Goal: Check status: Check status

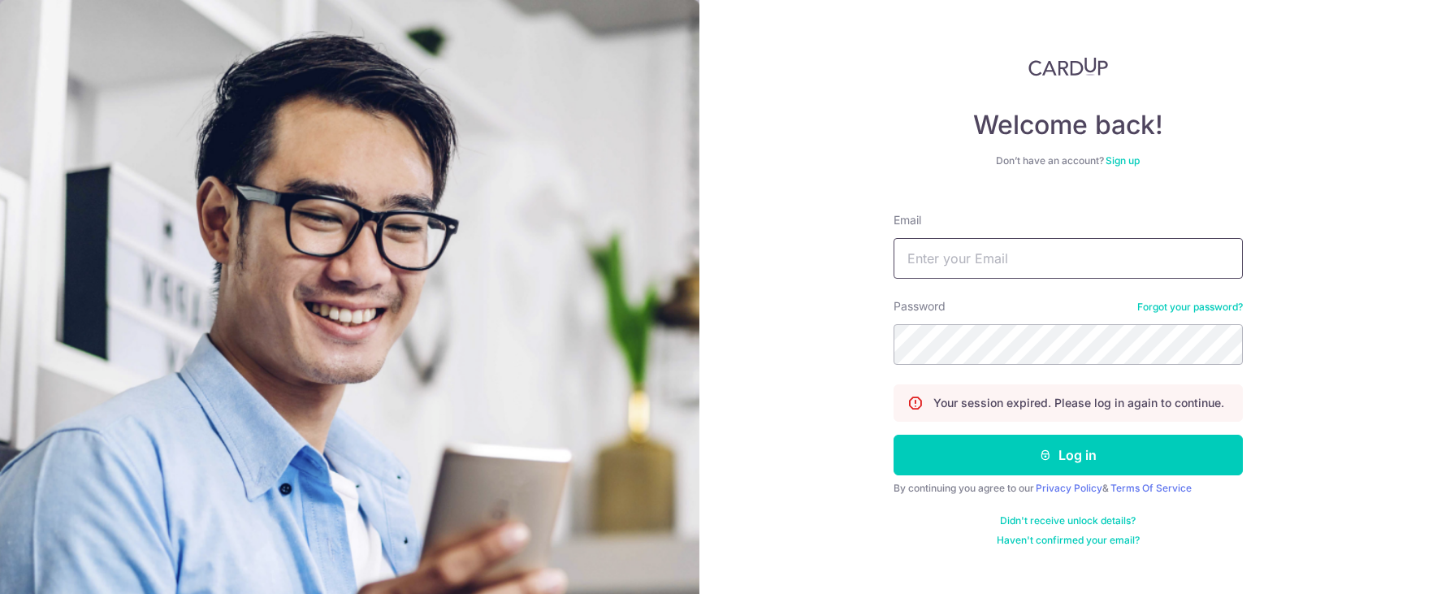
click at [949, 250] on input "Email" at bounding box center [1067, 258] width 349 height 41
type input "[PERSON_NAME][EMAIL_ADDRESS][DOMAIN_NAME]"
click at [893, 434] on button "Log in" at bounding box center [1067, 454] width 349 height 41
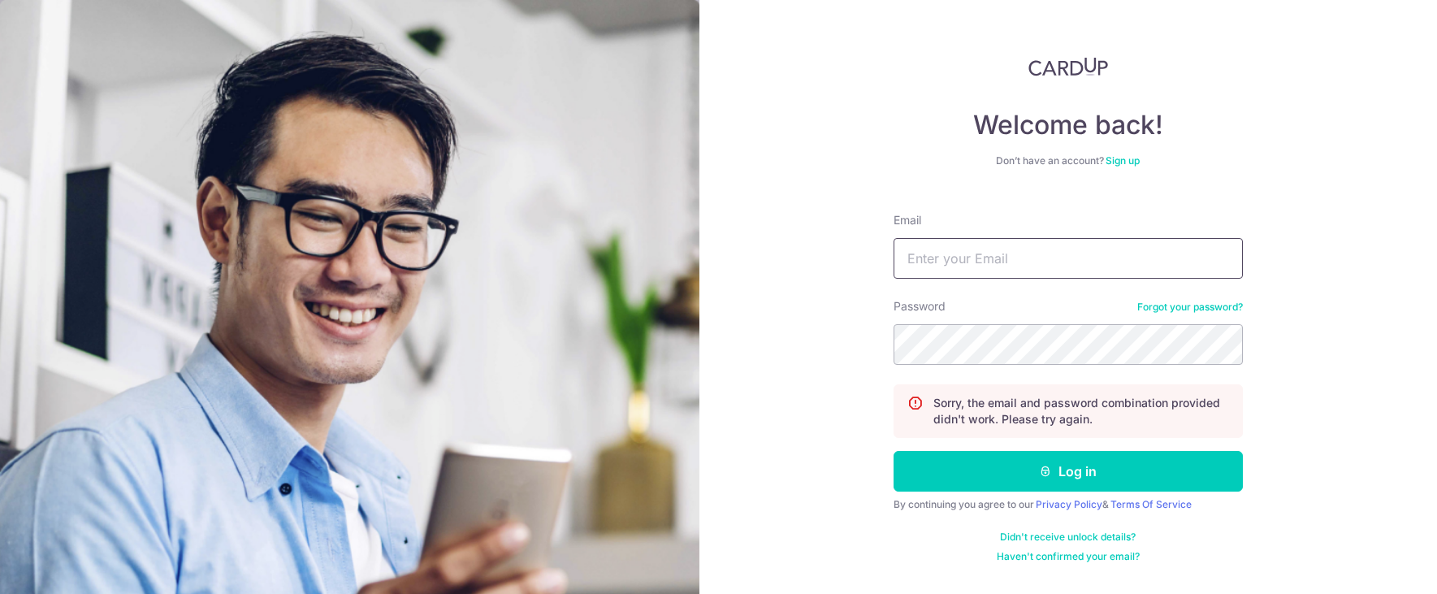
click at [1045, 262] on input "Email" at bounding box center [1067, 258] width 349 height 41
type input "[PERSON_NAME][EMAIL_ADDRESS][DOMAIN_NAME]"
click at [893, 451] on button "Log in" at bounding box center [1067, 471] width 349 height 41
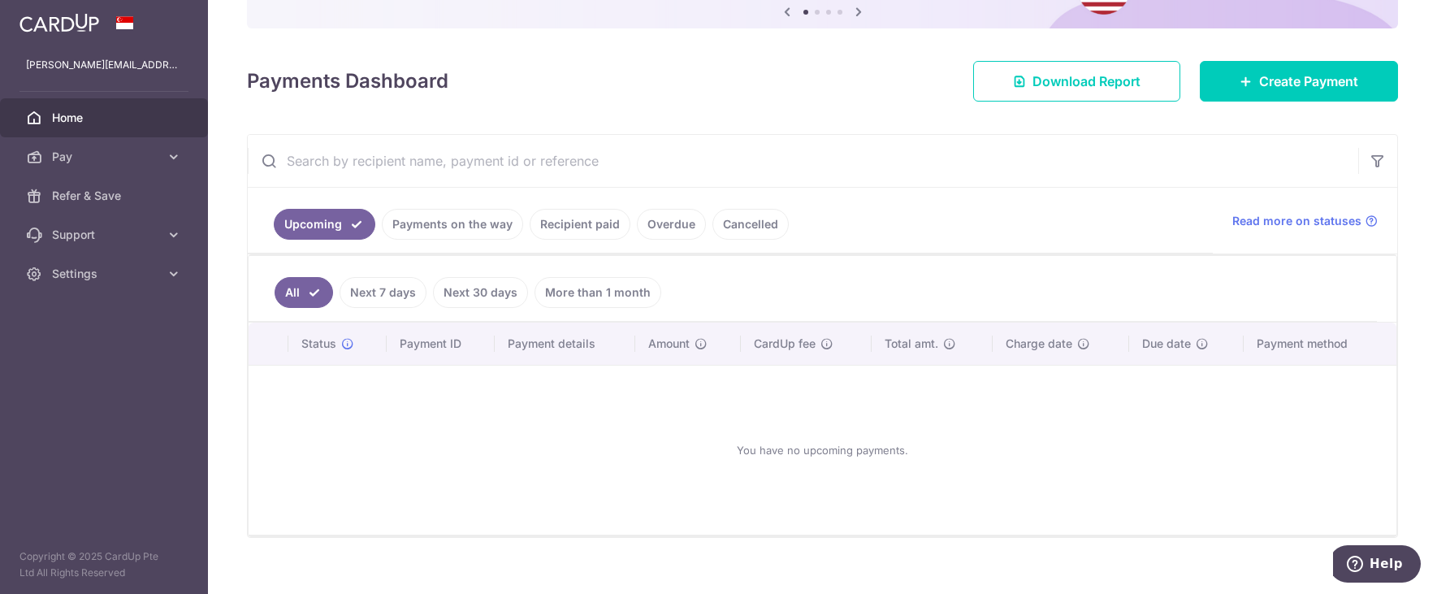
scroll to position [200, 0]
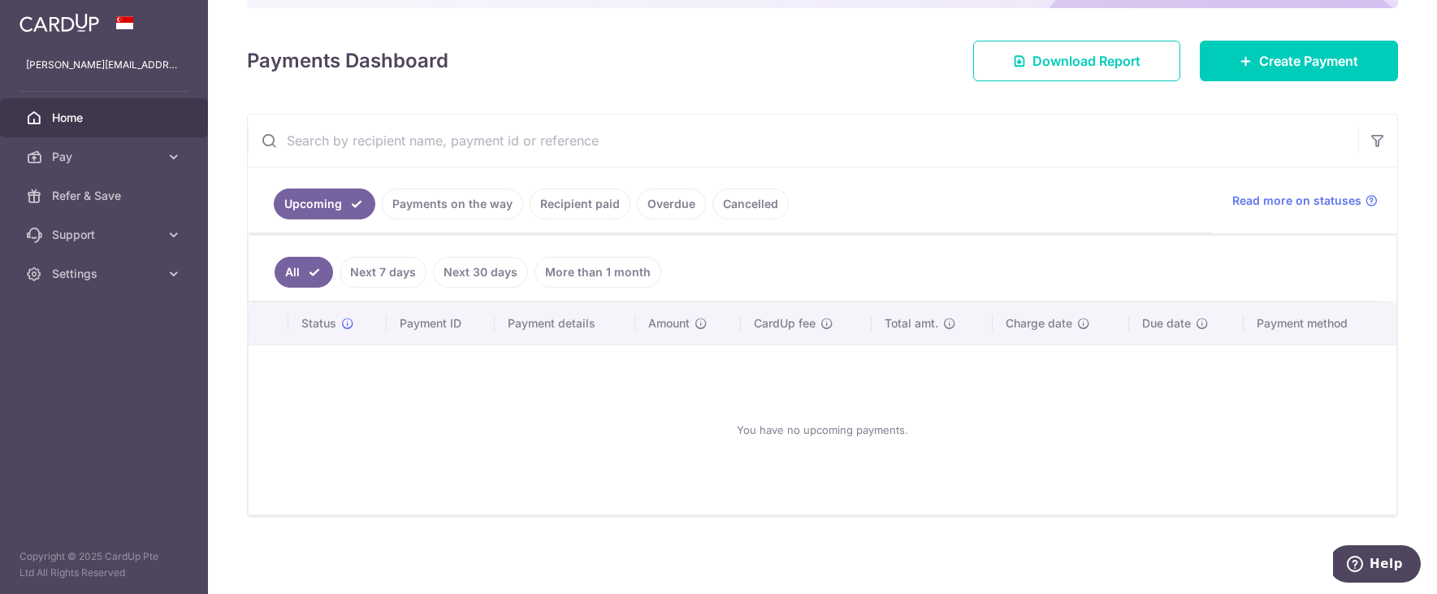
click at [486, 205] on link "Payments on the way" at bounding box center [452, 203] width 141 height 31
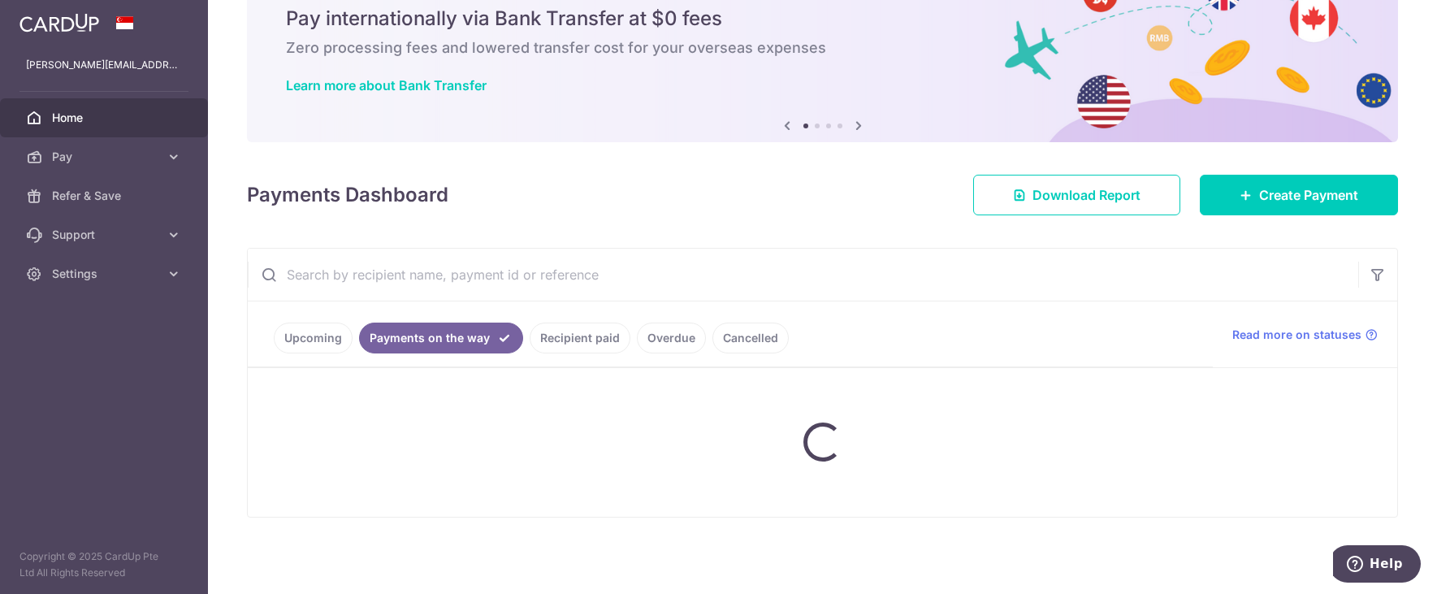
scroll to position [20, 0]
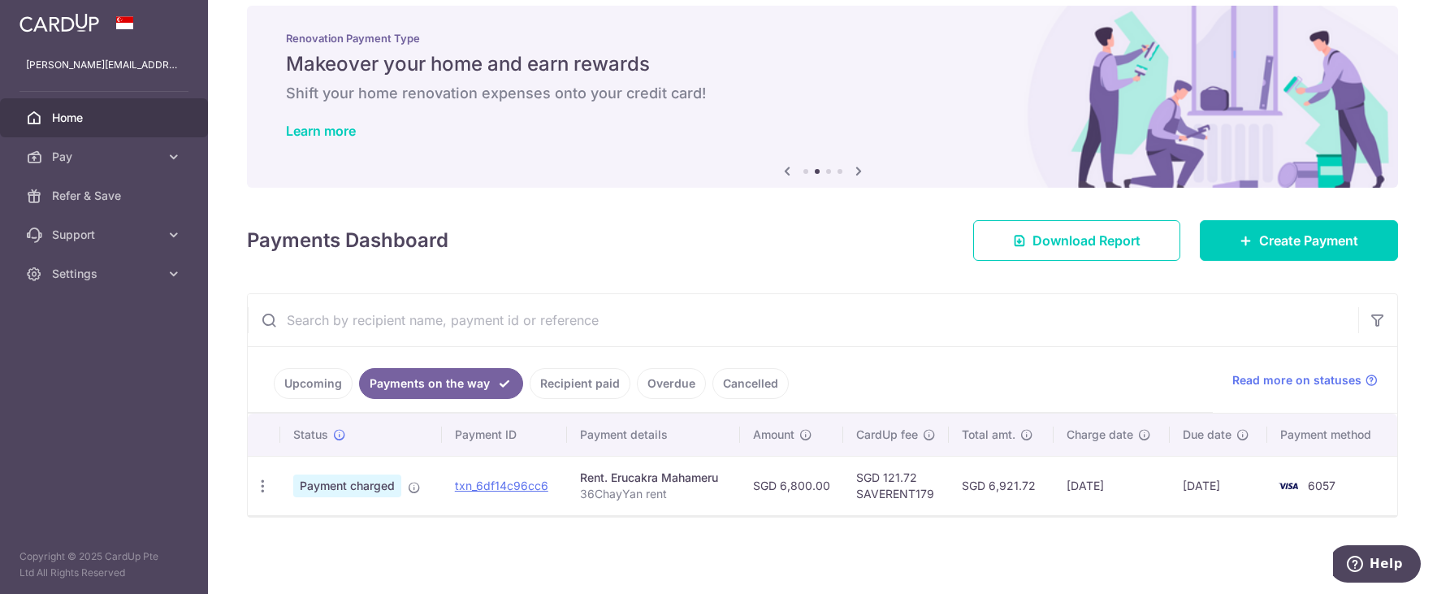
click at [596, 385] on link "Recipient paid" at bounding box center [580, 383] width 101 height 31
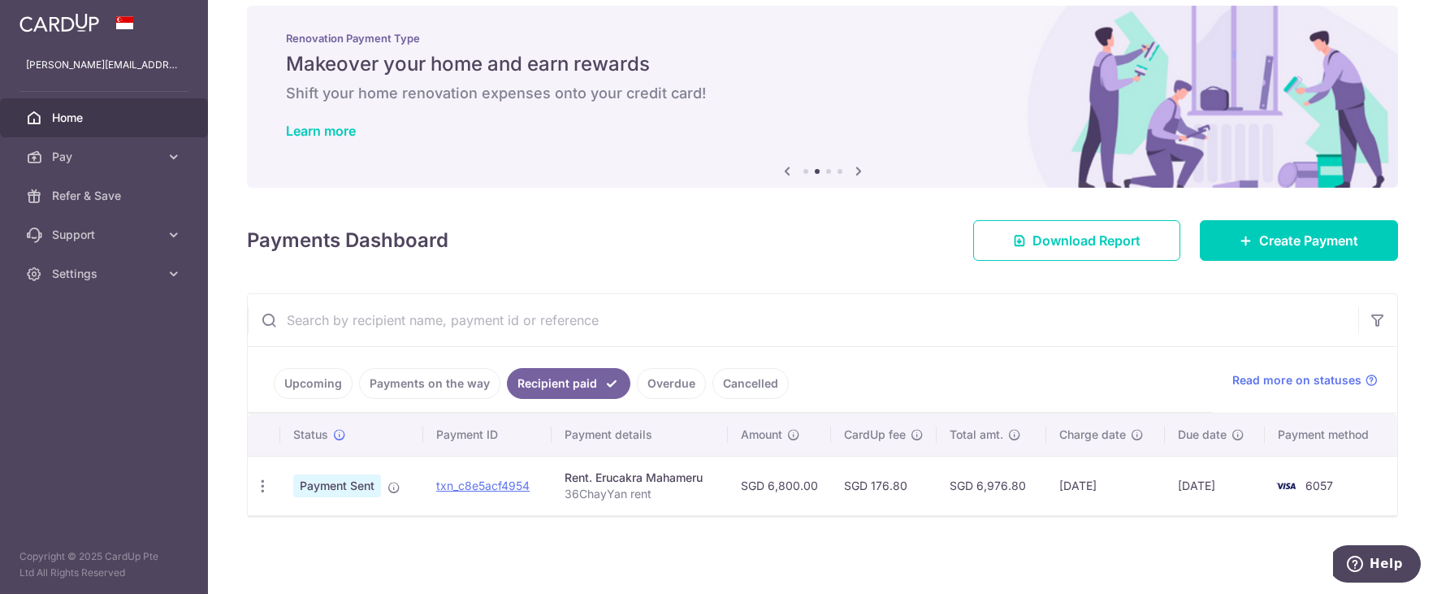
click at [451, 387] on link "Payments on the way" at bounding box center [429, 383] width 141 height 31
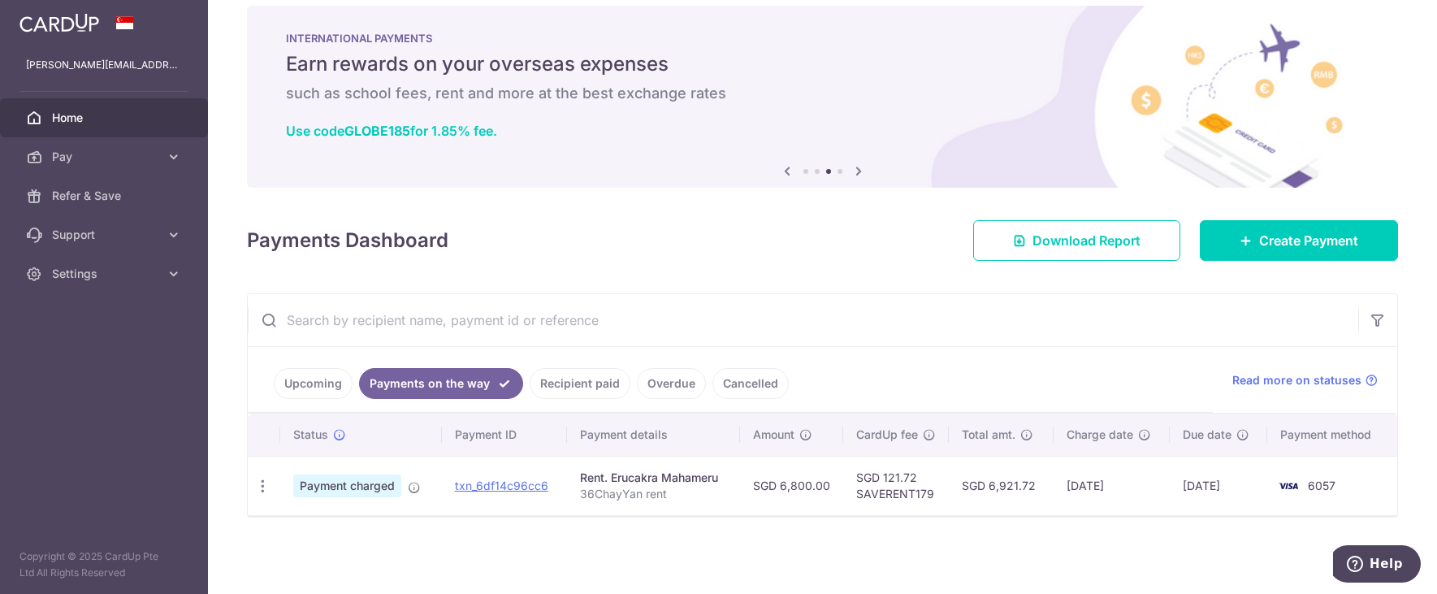
click at [572, 388] on link "Recipient paid" at bounding box center [580, 383] width 101 height 31
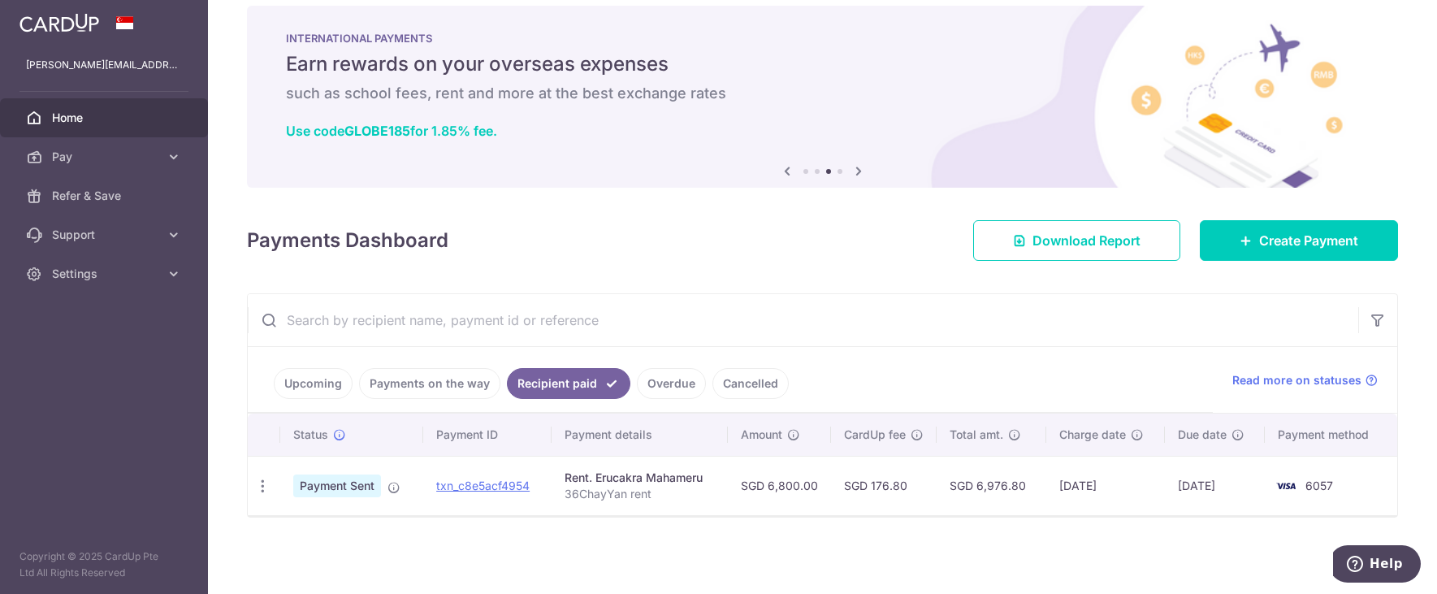
click at [479, 387] on link "Payments on the way" at bounding box center [429, 383] width 141 height 31
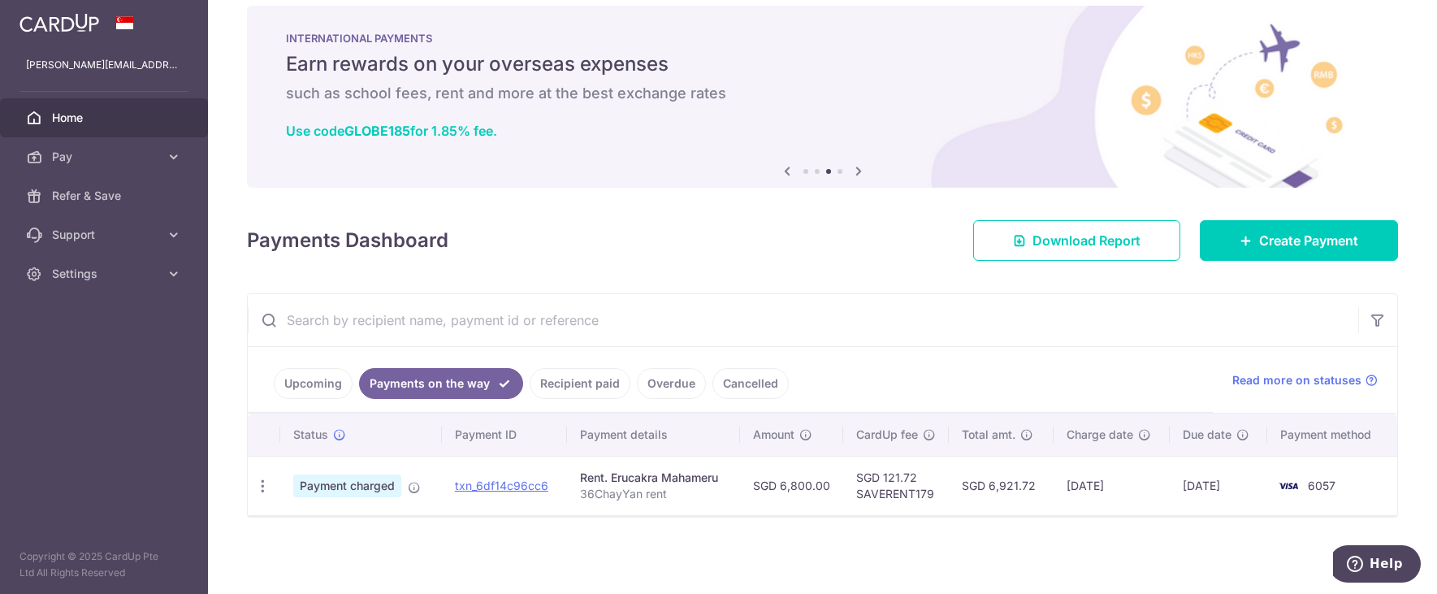
click at [565, 387] on link "Recipient paid" at bounding box center [580, 383] width 101 height 31
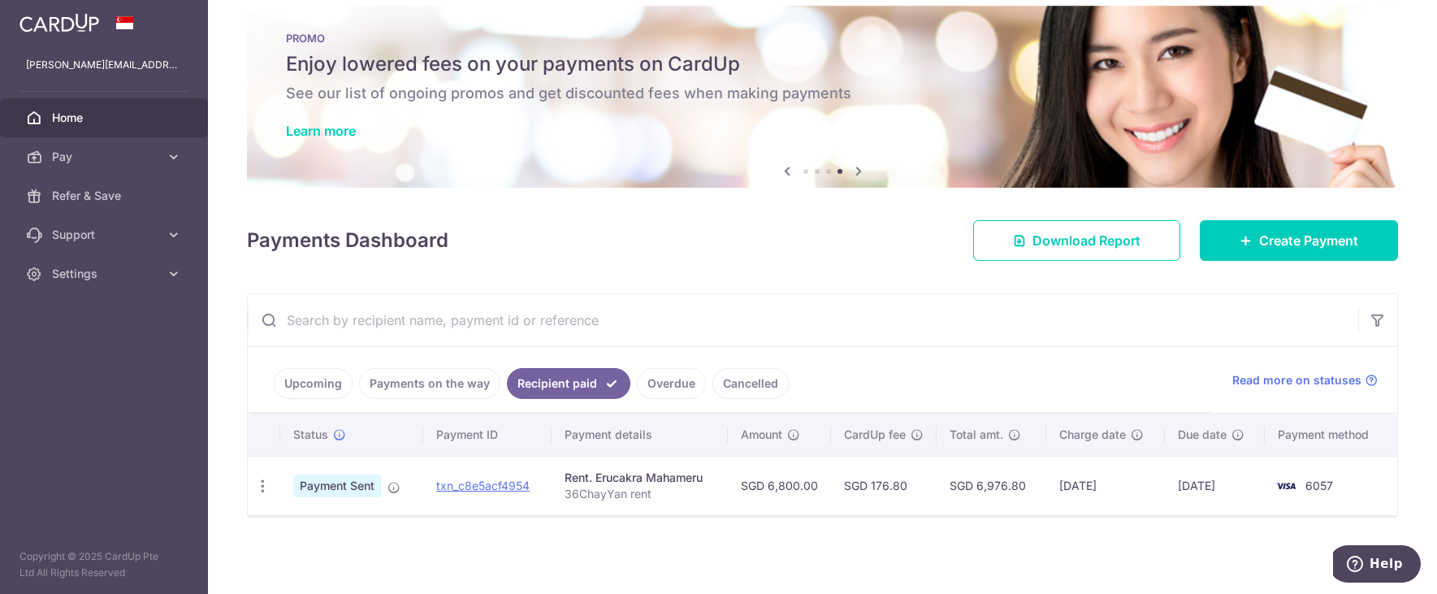
click at [471, 390] on link "Payments on the way" at bounding box center [429, 383] width 141 height 31
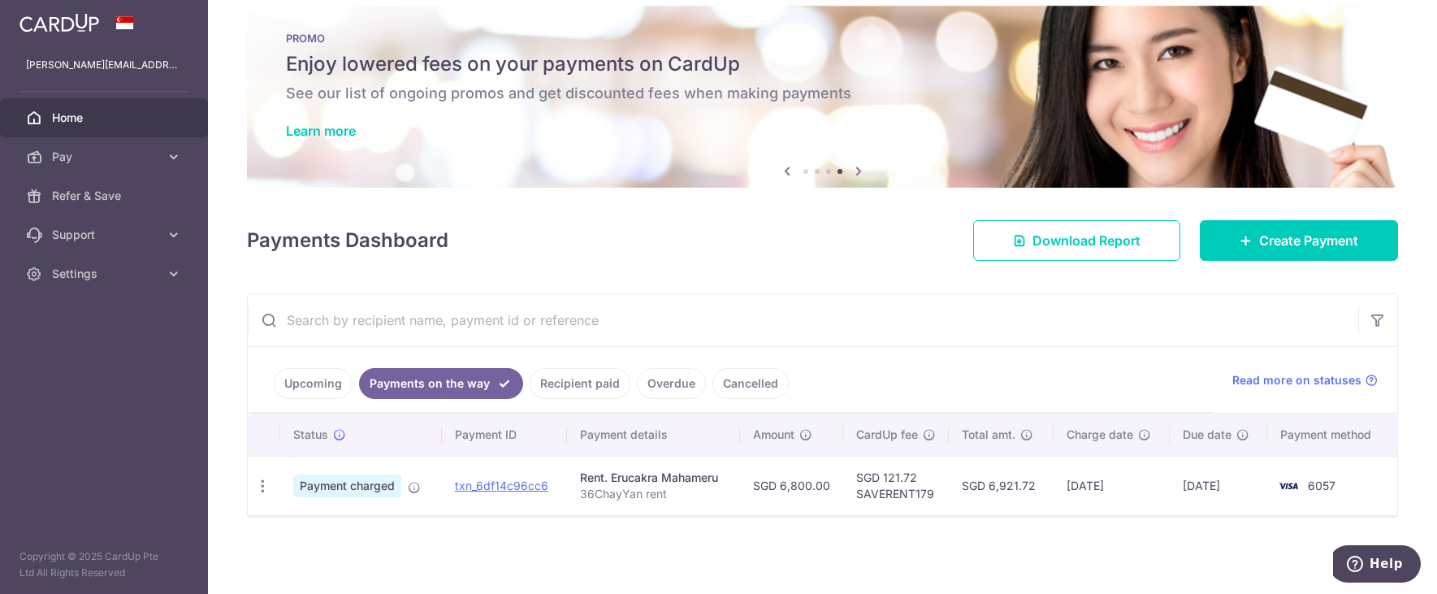
click at [560, 391] on link "Recipient paid" at bounding box center [580, 383] width 101 height 31
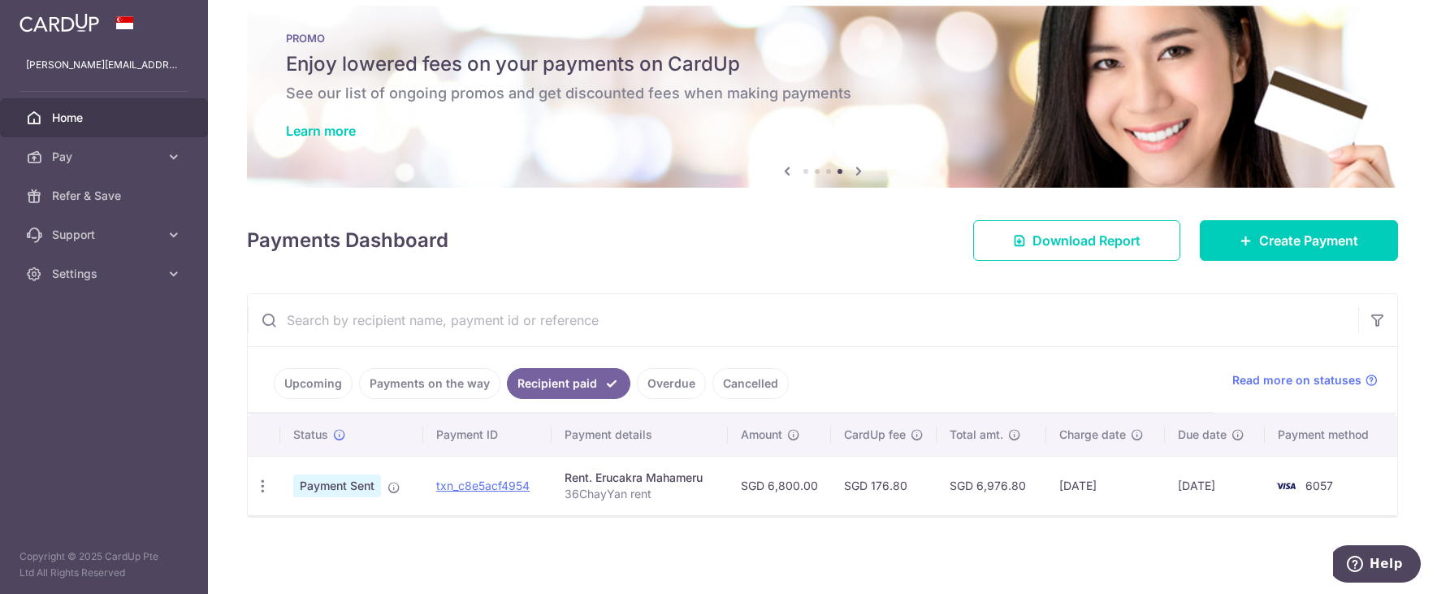
click at [462, 387] on link "Payments on the way" at bounding box center [429, 383] width 141 height 31
